Goal: Task Accomplishment & Management: Use online tool/utility

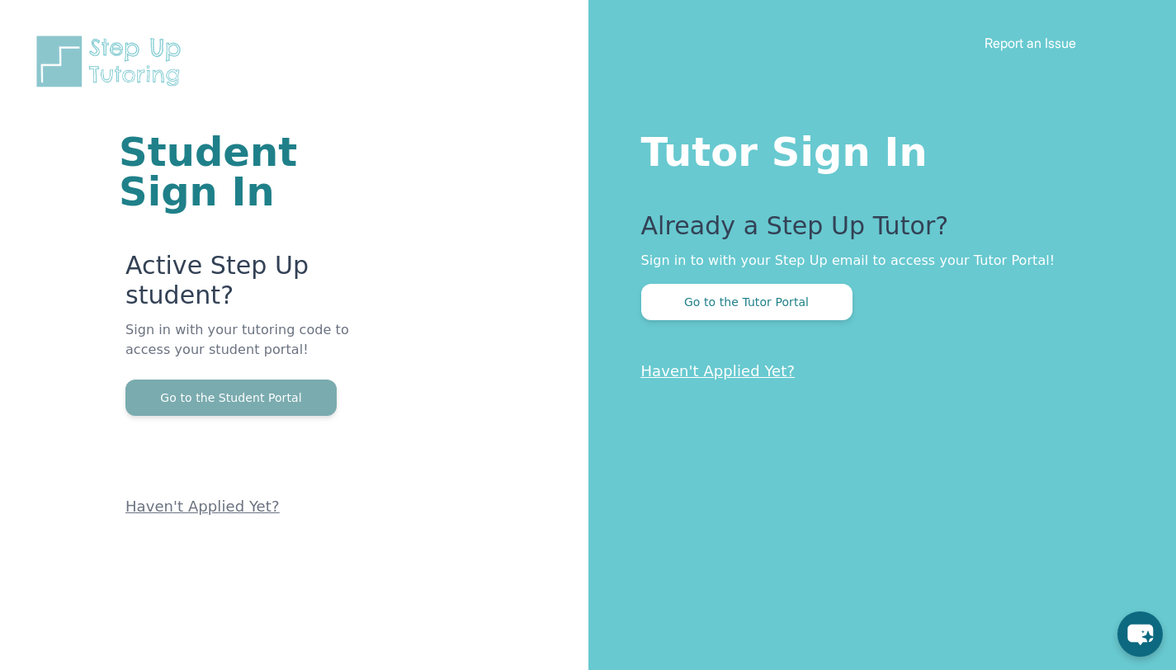
click at [289, 405] on button "Go to the Student Portal" at bounding box center [230, 398] width 211 height 36
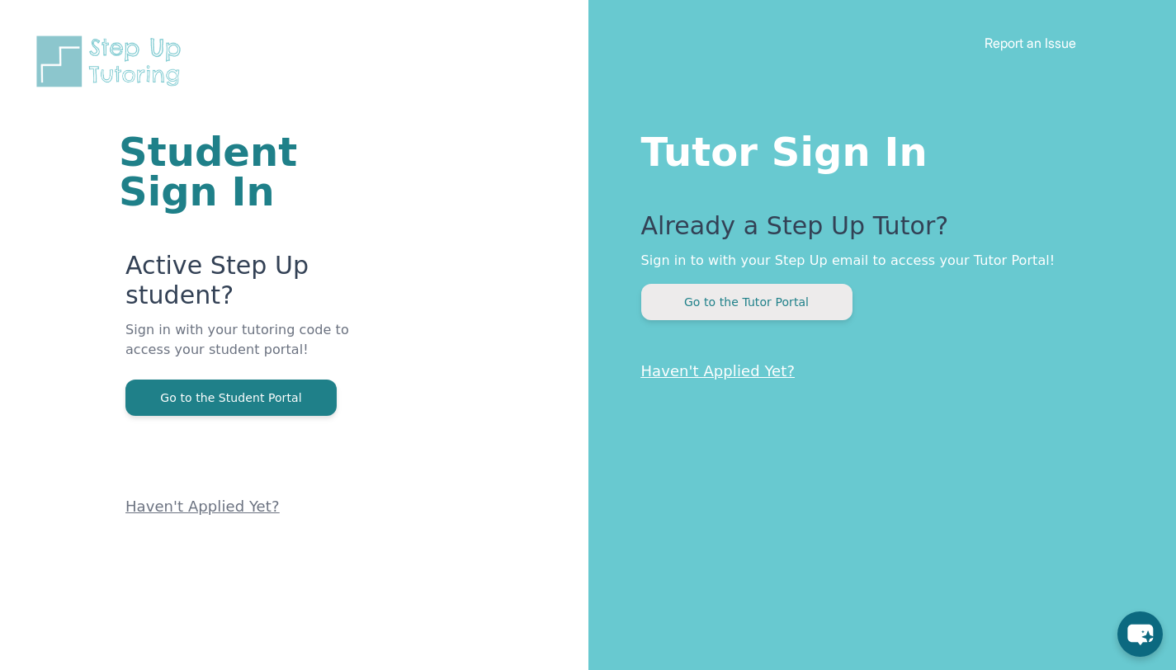
click at [756, 296] on button "Go to the Tutor Portal" at bounding box center [746, 302] width 211 height 36
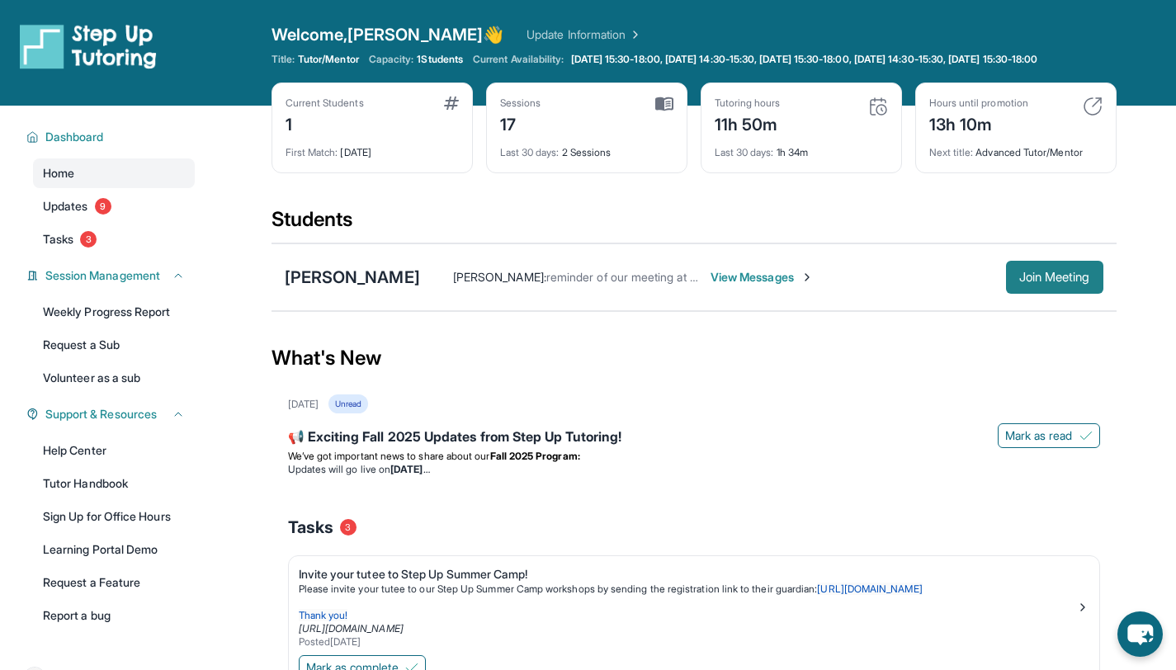
click at [1044, 282] on span "Join Meeting" at bounding box center [1055, 277] width 71 height 10
